Goal: Information Seeking & Learning: Learn about a topic

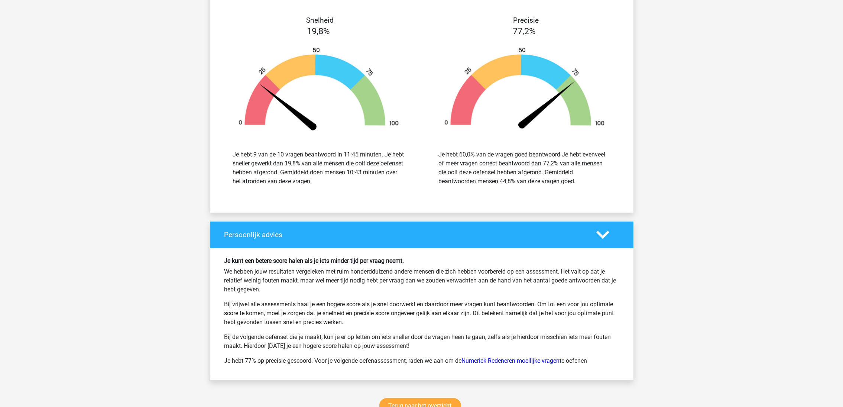
scroll to position [3513, 0]
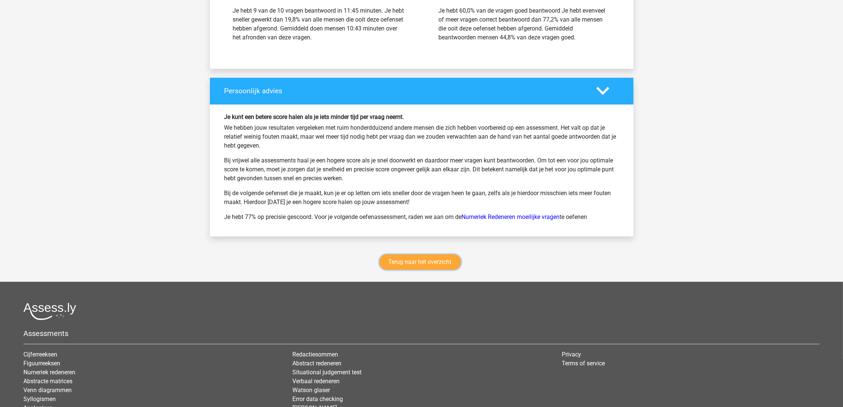
click at [409, 263] on link "Terug naar het overzicht" at bounding box center [420, 262] width 82 height 16
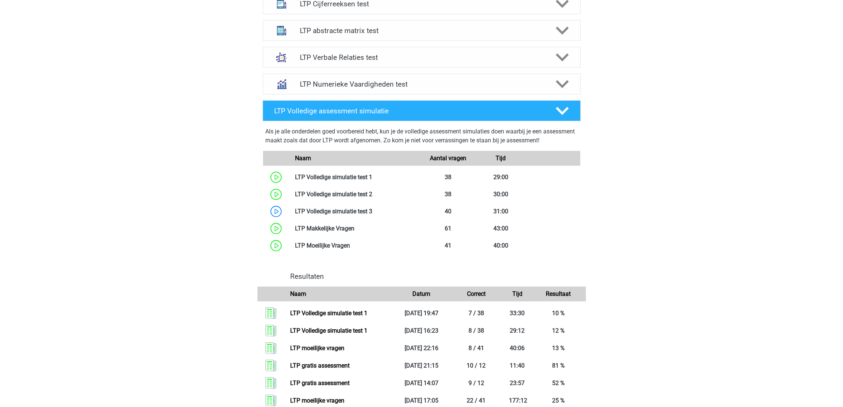
scroll to position [334, 0]
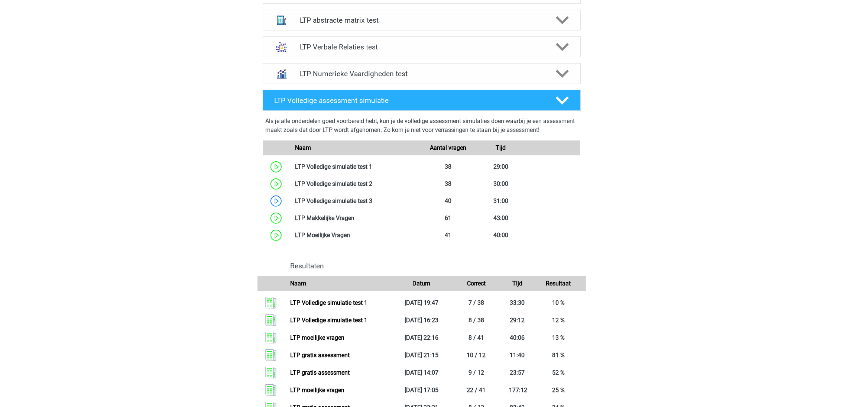
click at [373, 73] on h4 "LTP Numerieke Vaardigheden test" at bounding box center [421, 74] width 243 height 9
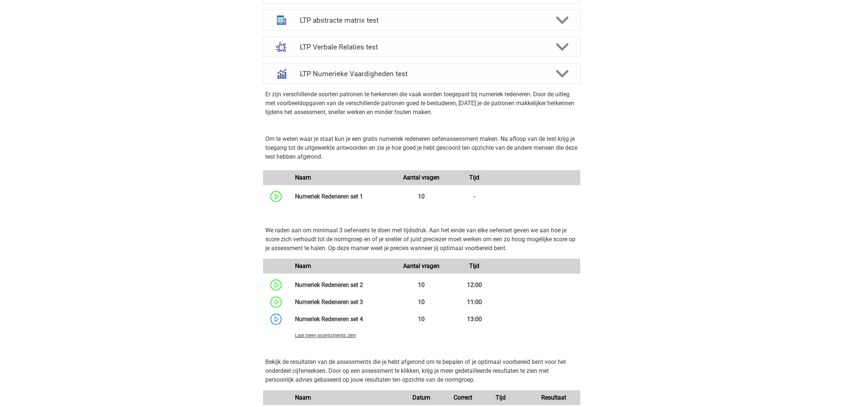
click at [363, 197] on link at bounding box center [363, 196] width 0 height 7
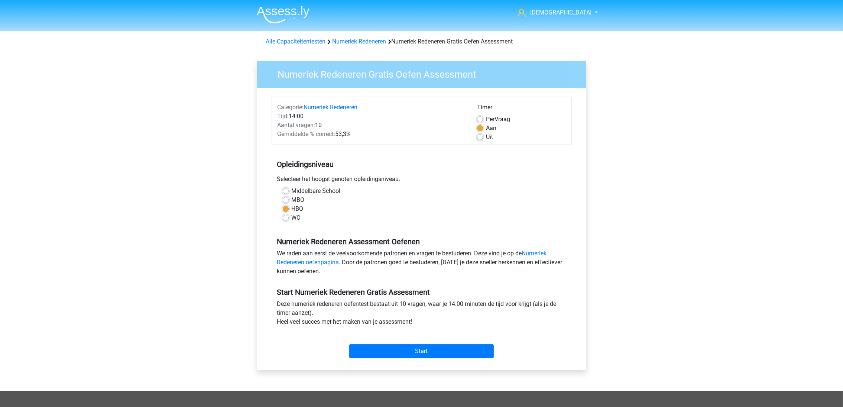
click at [532, 251] on link "Numeriek Redeneren oefenpagina" at bounding box center [412, 258] width 270 height 16
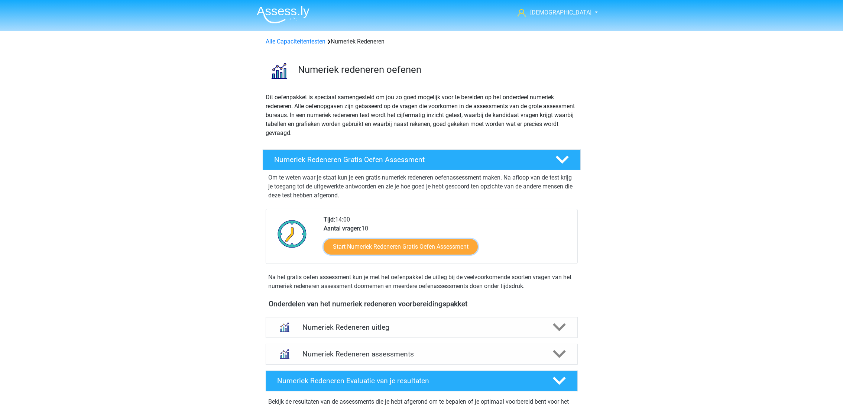
click at [439, 247] on link "Start Numeriek Redeneren Gratis Oefen Assessment" at bounding box center [401, 247] width 154 height 16
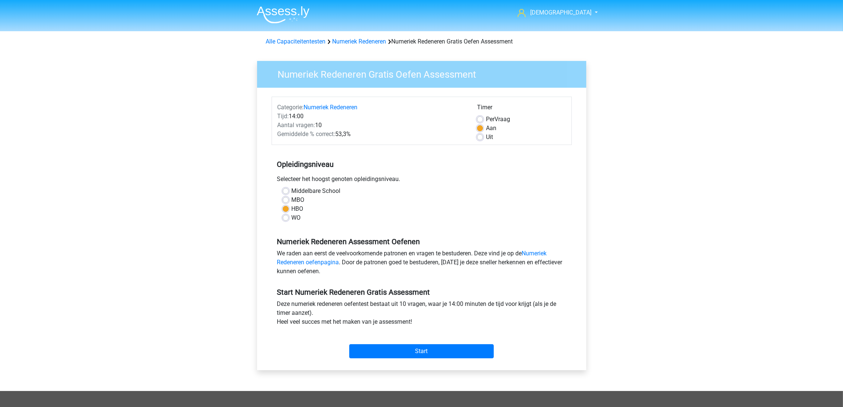
click at [463, 343] on div "Start" at bounding box center [422, 345] width 300 height 26
click at [432, 349] on input "Start" at bounding box center [421, 351] width 145 height 14
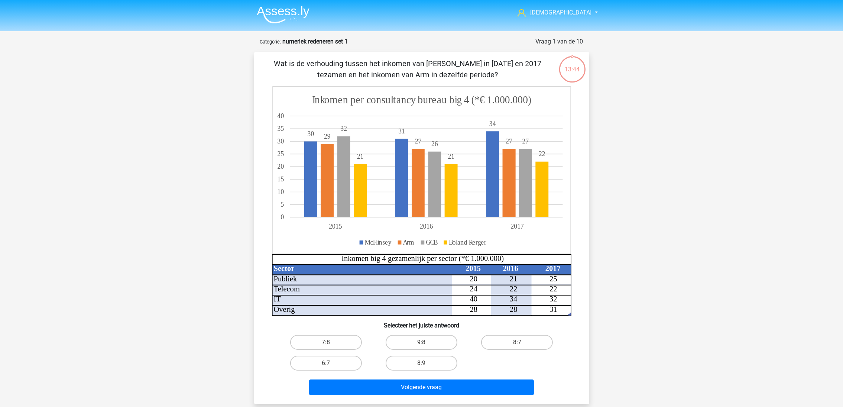
click at [510, 339] on label "8:7" at bounding box center [517, 342] width 72 height 15
click at [517, 342] on input "8:7" at bounding box center [519, 344] width 5 height 5
radio input "true"
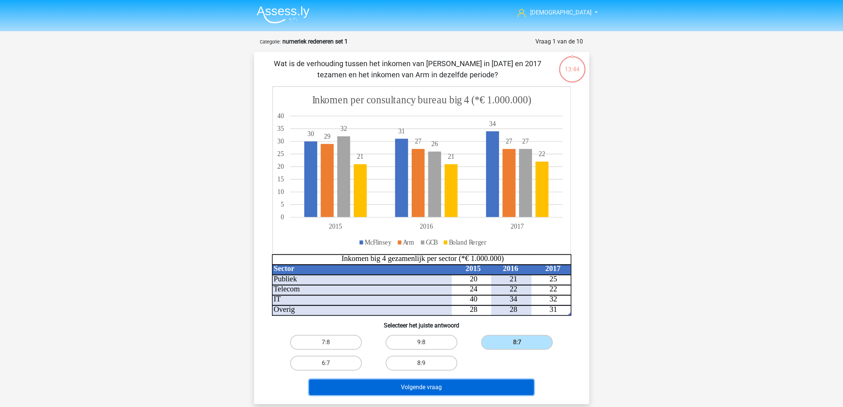
click at [465, 386] on button "Volgende vraag" at bounding box center [421, 387] width 225 height 16
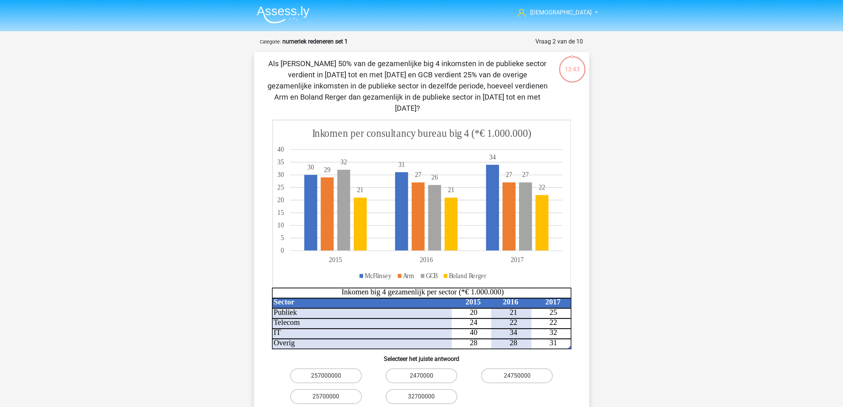
scroll to position [37, 0]
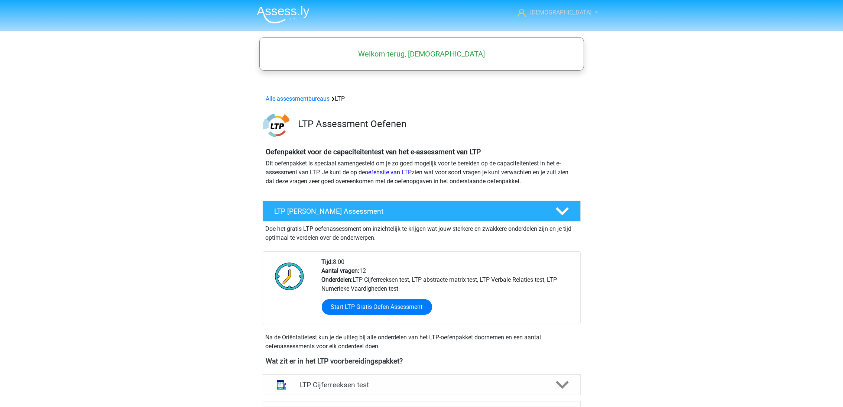
click at [574, 15] on span "[DEMOGRAPHIC_DATA]" at bounding box center [560, 12] width 61 height 7
click at [558, 42] on link "Nederlands" at bounding box center [565, 48] width 51 height 12
click at [287, 13] on img at bounding box center [283, 14] width 53 height 17
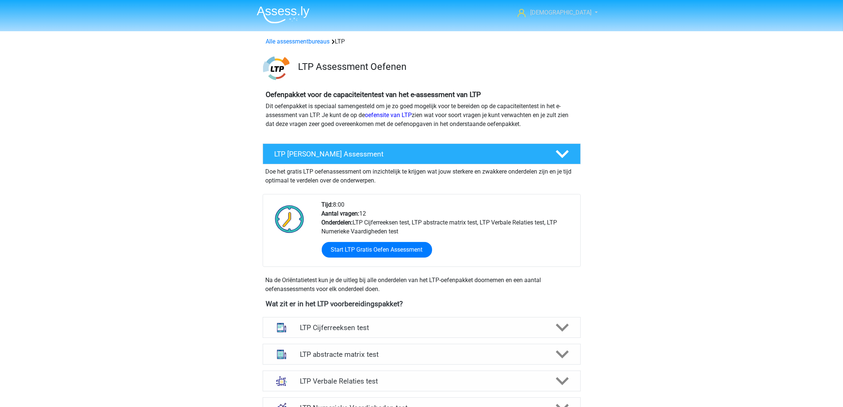
click at [578, 9] on span "[DEMOGRAPHIC_DATA]" at bounding box center [560, 12] width 61 height 7
click at [501, 53] on div "LTP Assessment Oefenen" at bounding box center [421, 66] width 353 height 29
click at [383, 114] on link "oefensite van LTP" at bounding box center [388, 115] width 47 height 7
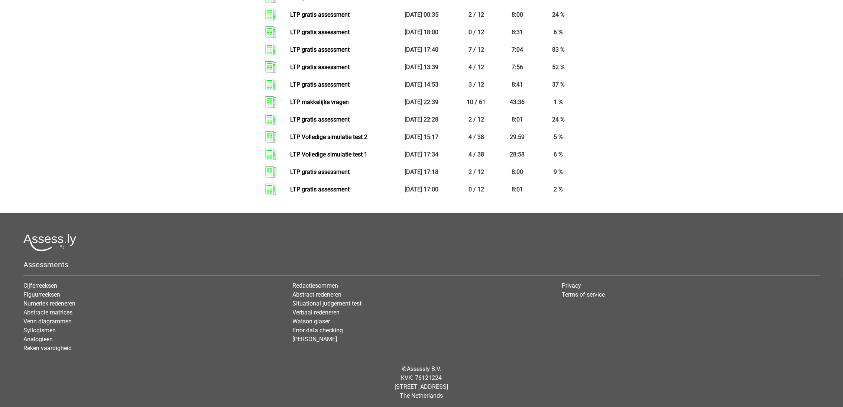
scroll to position [763, 0]
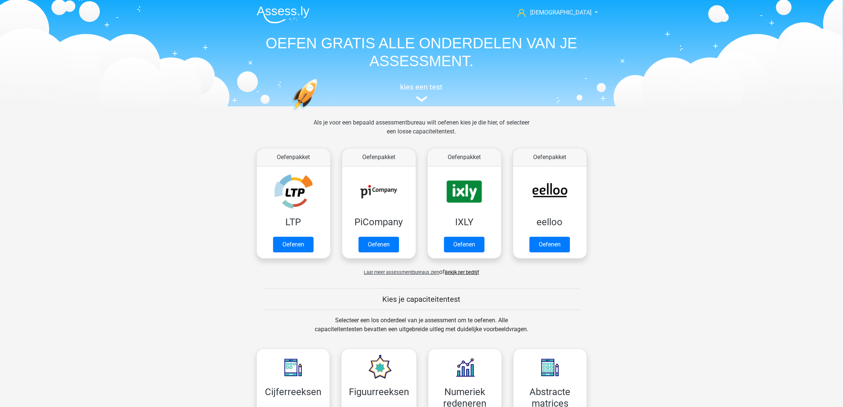
click at [465, 272] on link "Bekijk per bedrijf" at bounding box center [462, 272] width 34 height 6
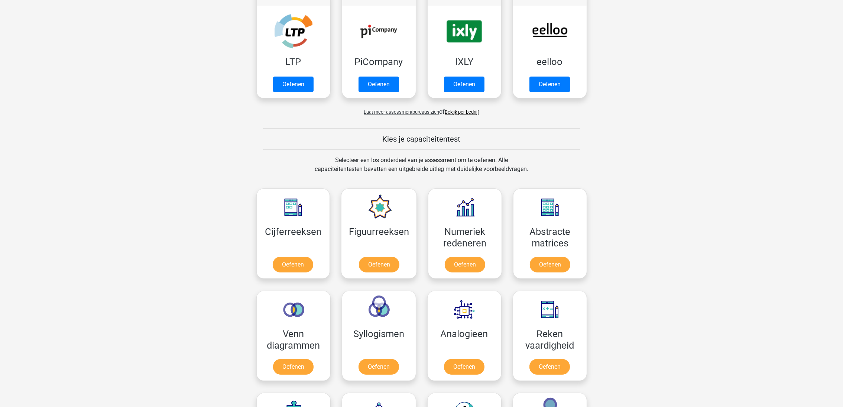
scroll to position [167, 0]
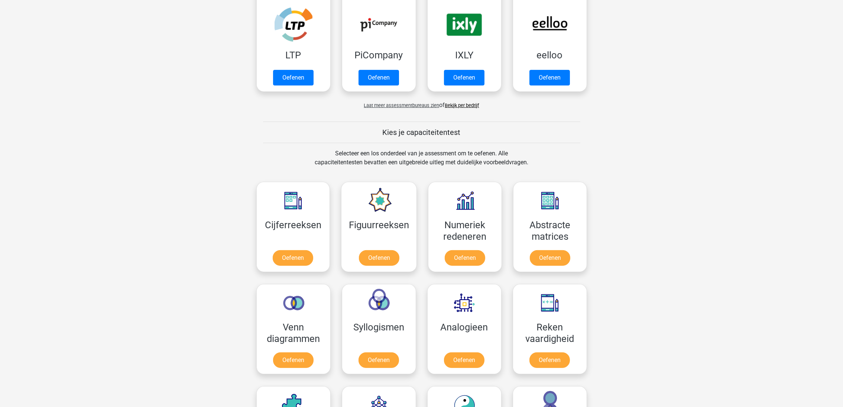
click at [400, 103] on span "Laat meer assessmentbureaus zien" at bounding box center [401, 106] width 75 height 6
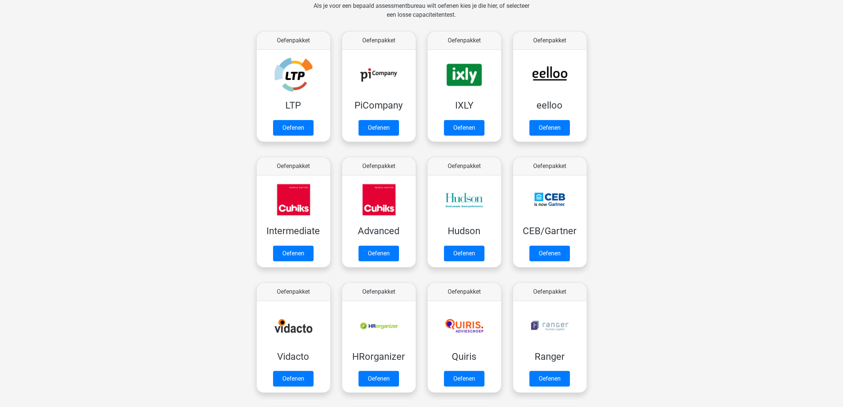
scroll to position [112, 0]
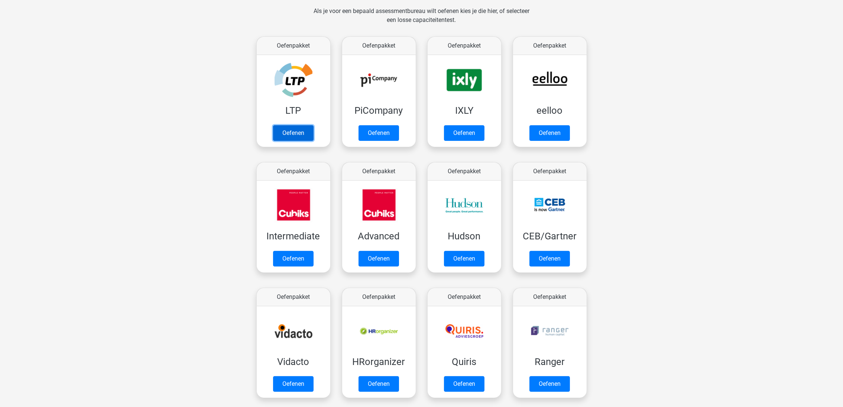
click at [301, 133] on link "Oefenen" at bounding box center [293, 133] width 41 height 16
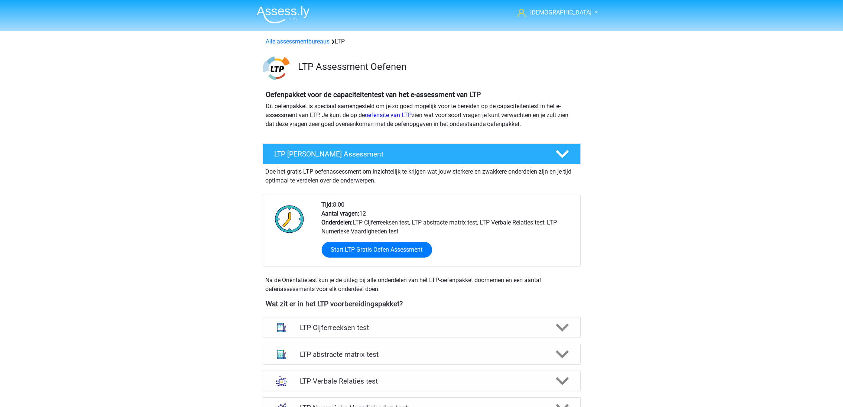
click at [511, 150] on div "LTP Gratis Oefen Assessment" at bounding box center [422, 153] width 318 height 21
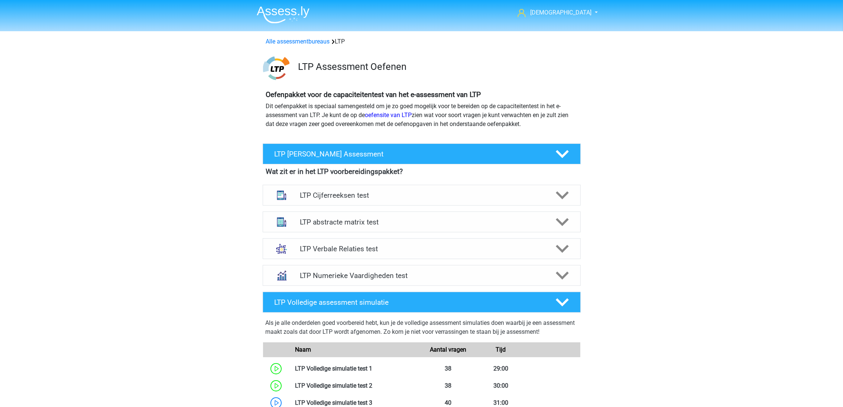
click at [530, 152] on h4 "LTP Gratis Oefen Assessment" at bounding box center [409, 154] width 269 height 9
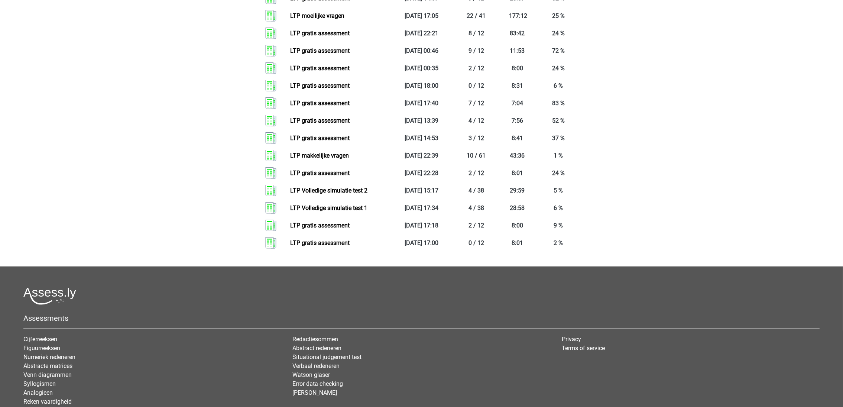
scroll to position [763, 0]
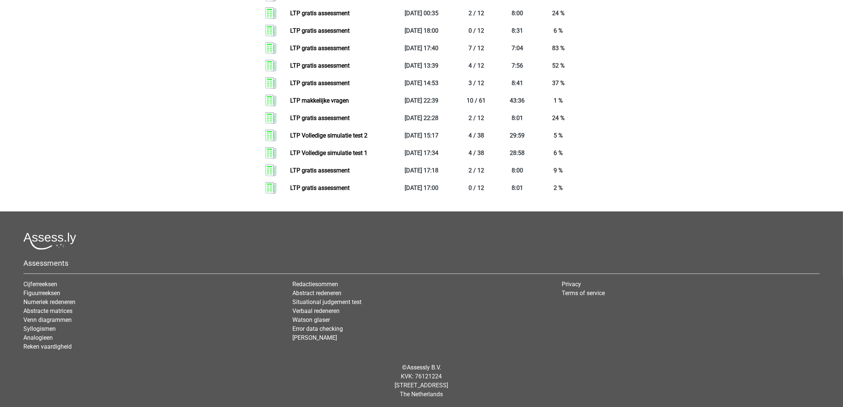
click at [346, 188] on link "LTP gratis assessment" at bounding box center [319, 187] width 59 height 7
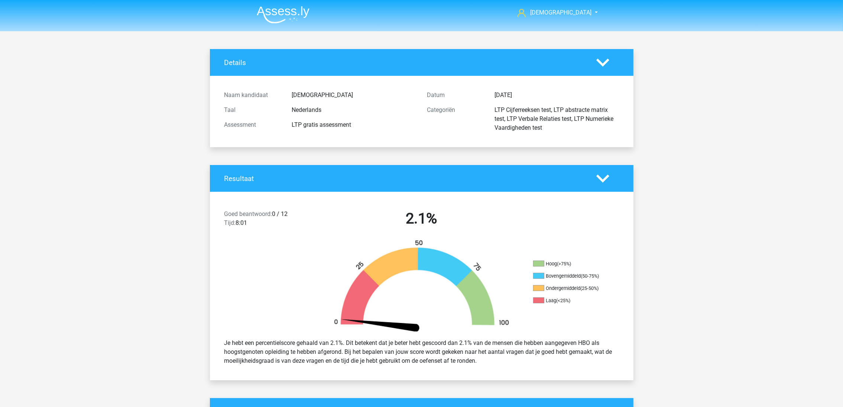
click at [604, 61] on icon at bounding box center [603, 62] width 13 height 13
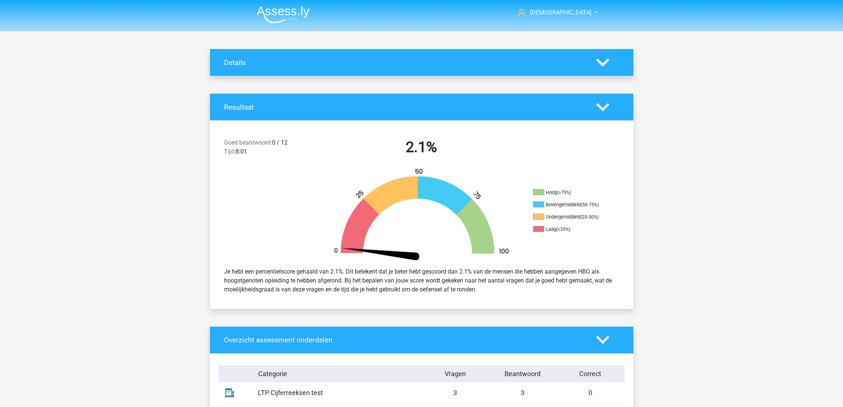
click at [603, 106] on icon at bounding box center [603, 107] width 13 height 13
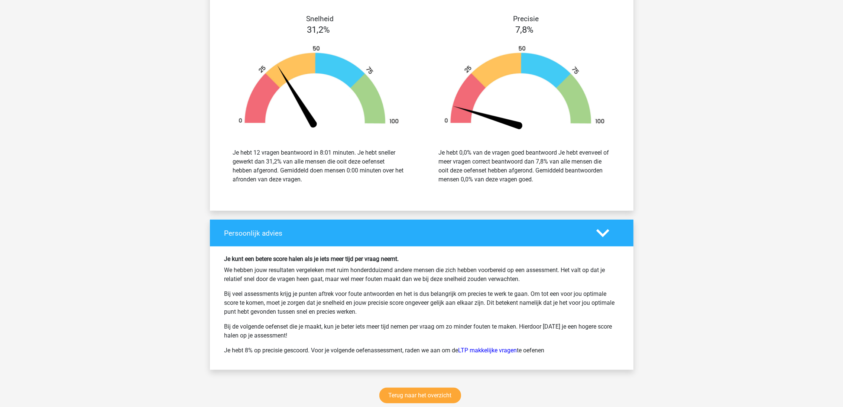
scroll to position [836, 0]
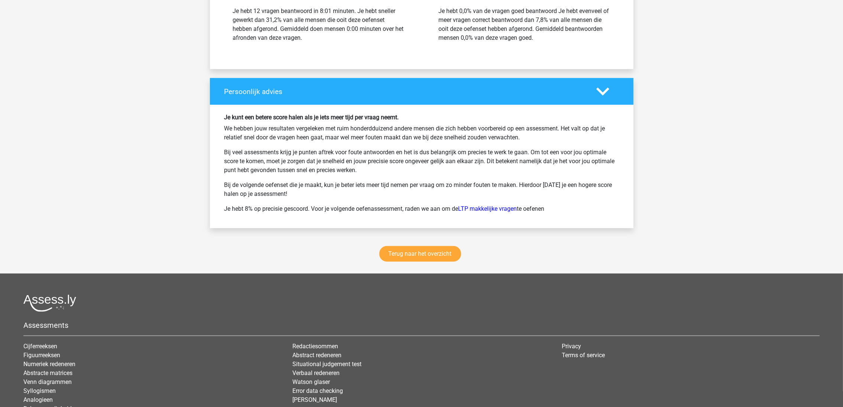
click at [430, 248] on div "Terug naar het overzicht" at bounding box center [422, 255] width 424 height 36
click at [432, 259] on link "Terug naar het overzicht" at bounding box center [420, 254] width 82 height 16
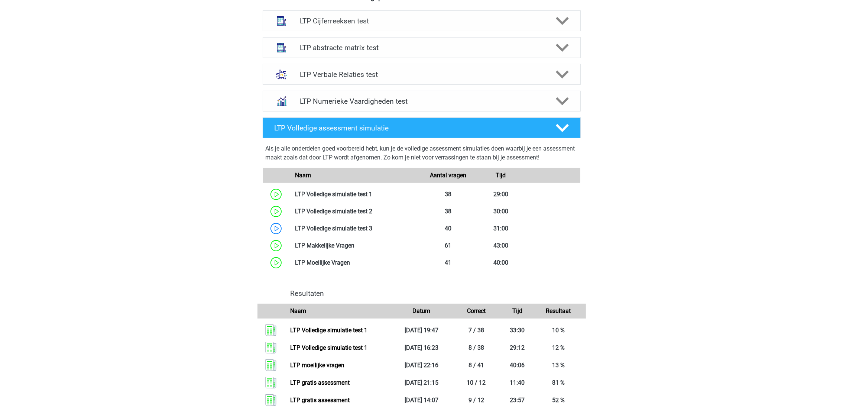
scroll to position [278, 0]
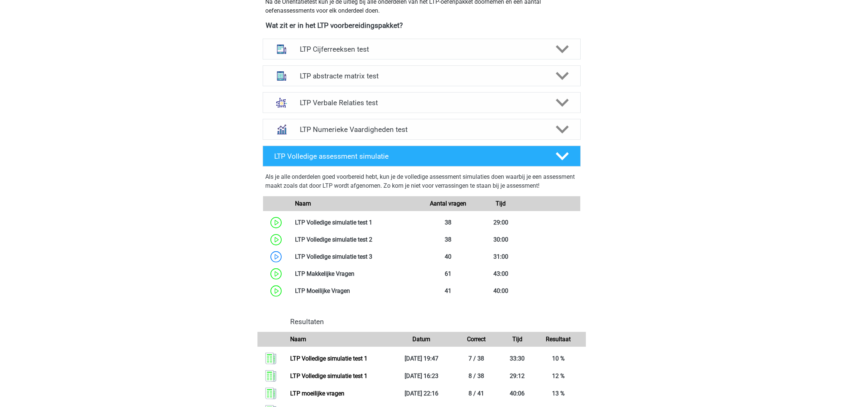
click at [354, 128] on h4 "LTP Numerieke Vaardigheden test" at bounding box center [421, 129] width 243 height 9
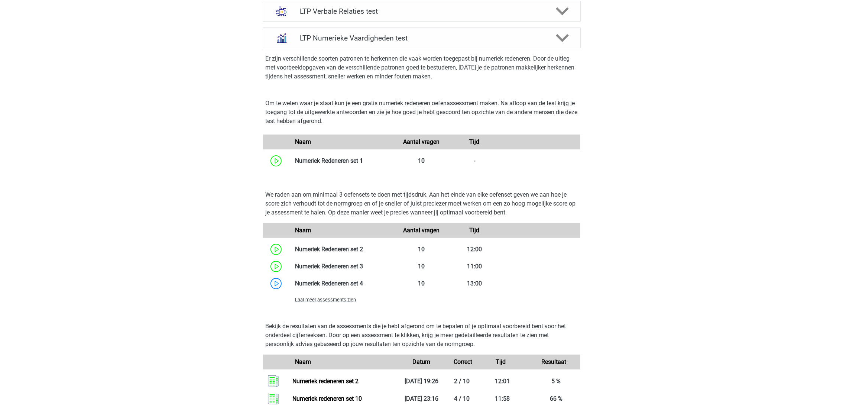
scroll to position [390, 0]
